Goal: Transaction & Acquisition: Purchase product/service

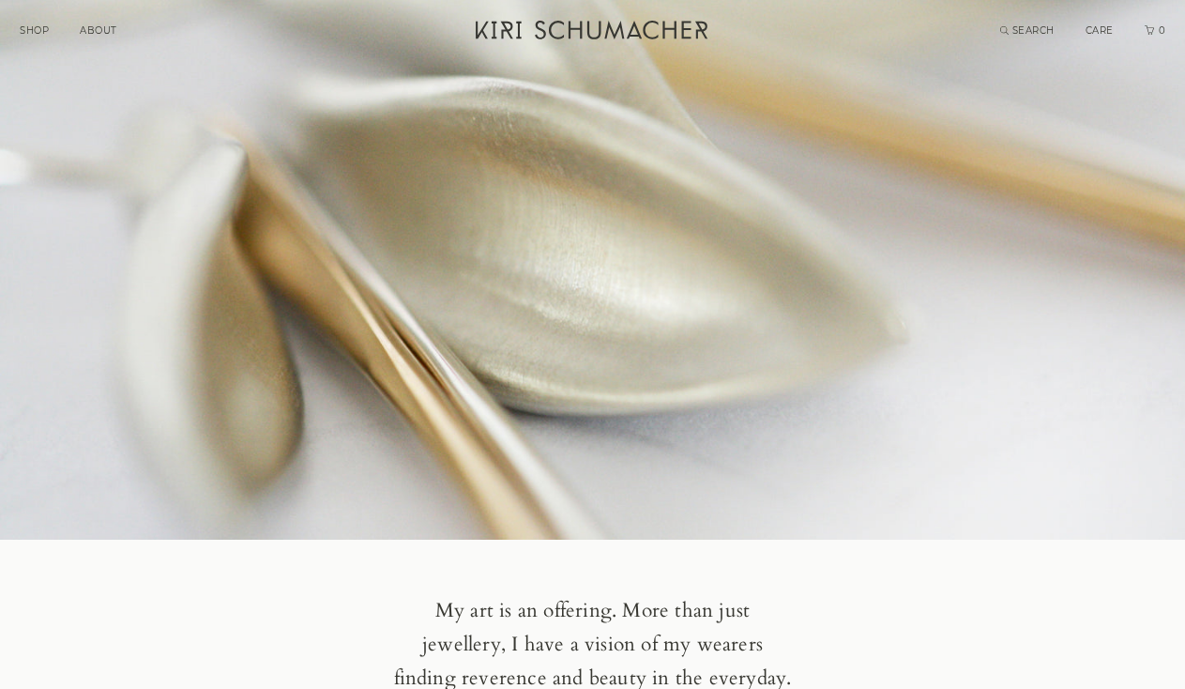
click at [36, 25] on link "SHOP" at bounding box center [34, 30] width 29 height 12
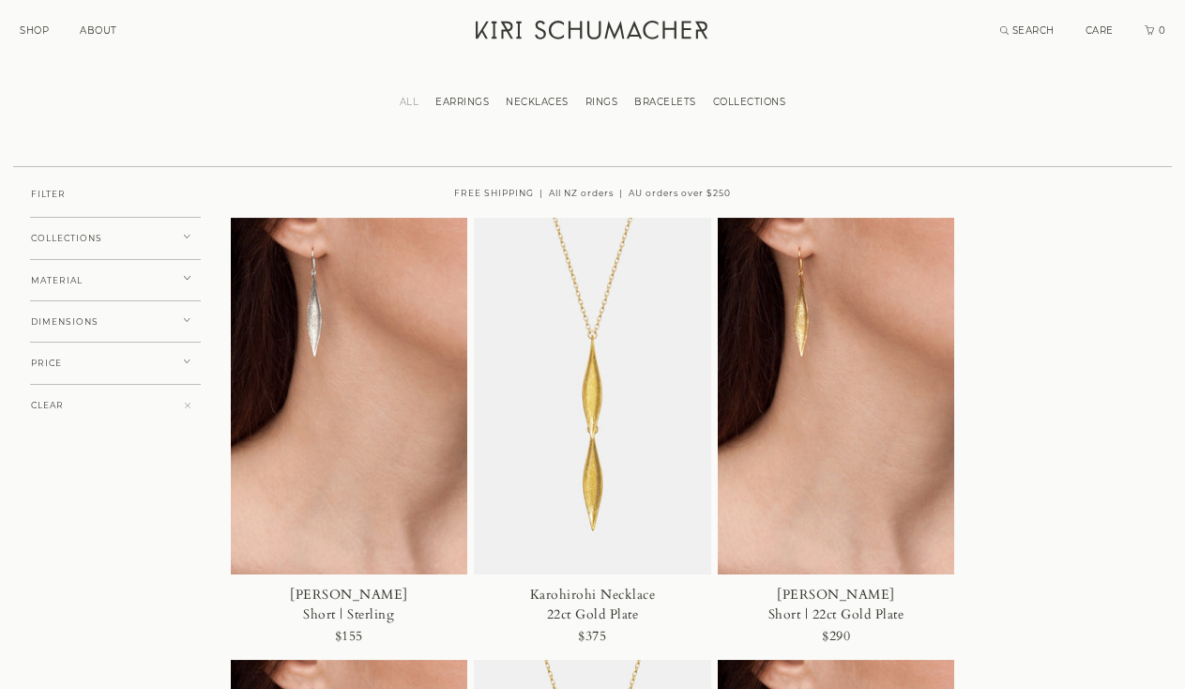
click at [53, 234] on span "COLLECTIONS" at bounding box center [66, 238] width 71 height 9
click at [50, 326] on span "LAUREL" at bounding box center [65, 330] width 39 height 10
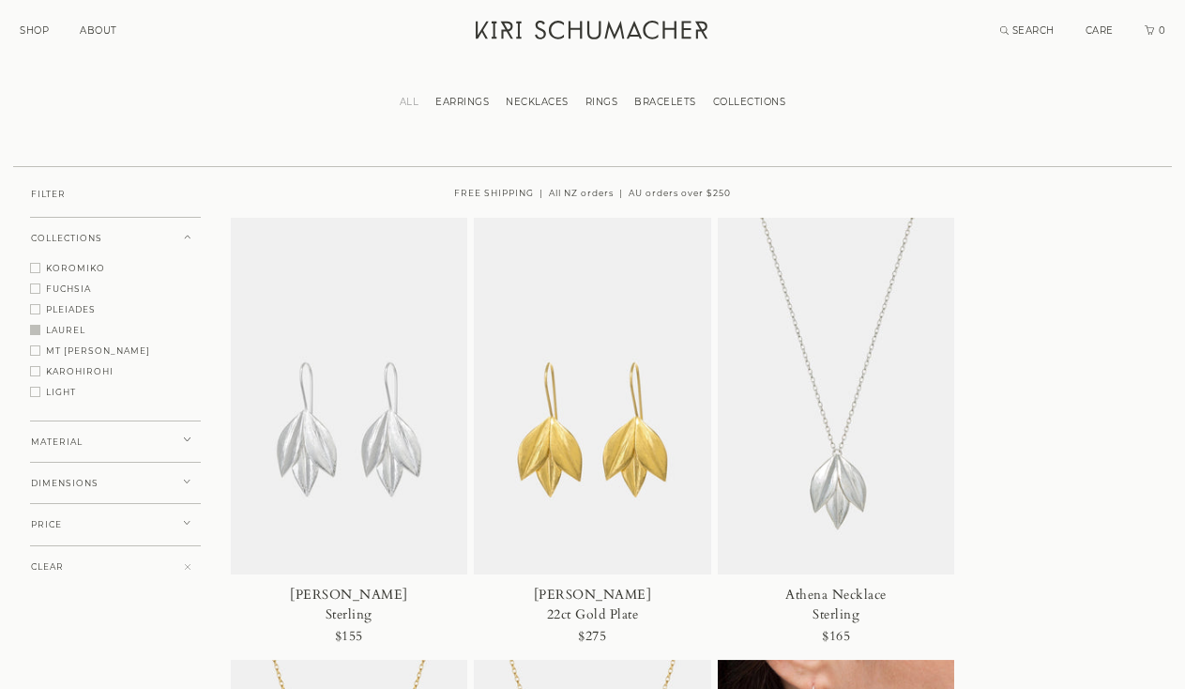
click at [613, 447] on img at bounding box center [592, 396] width 237 height 357
